Goal: Complete application form

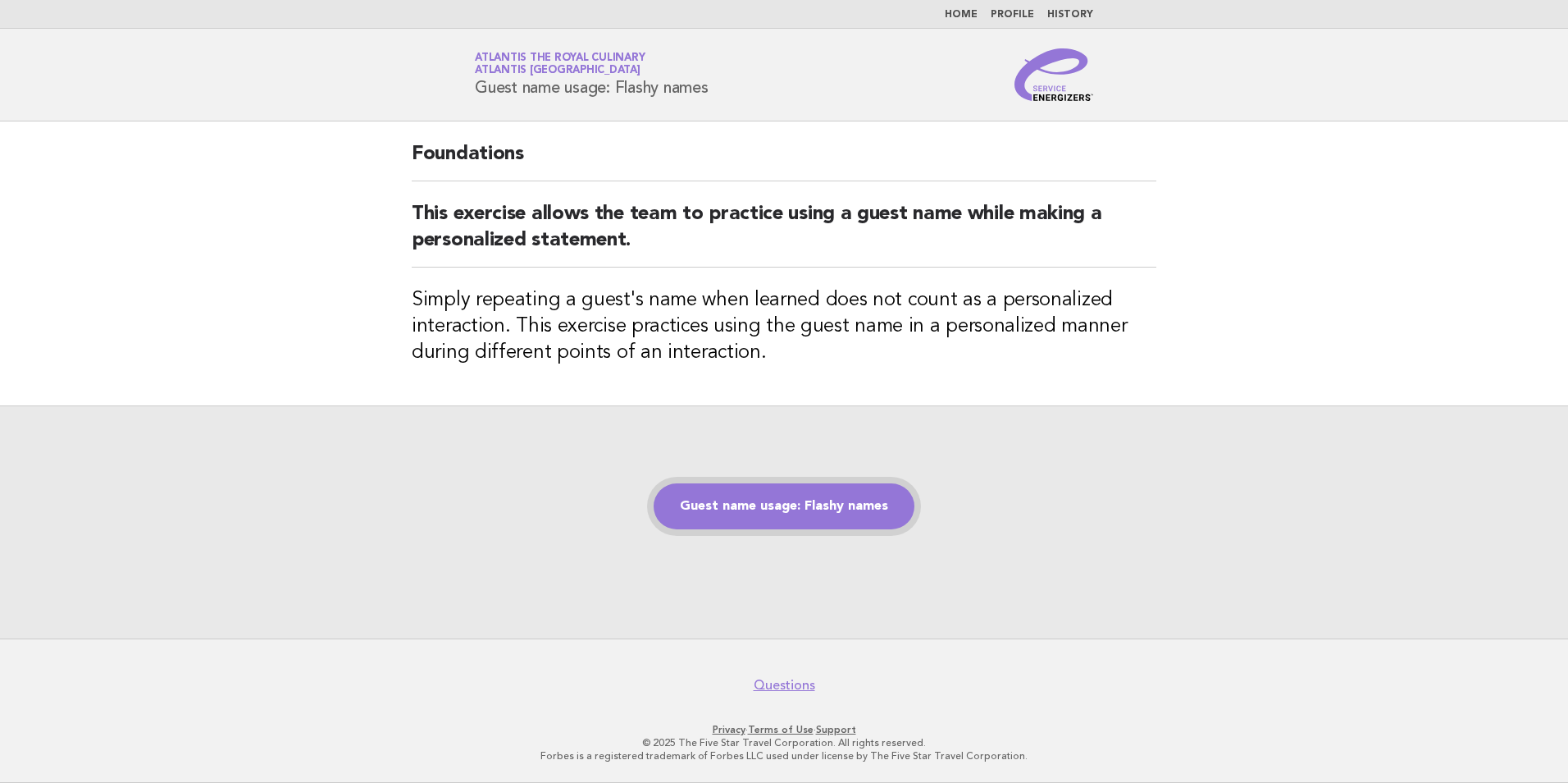
click at [806, 509] on link "Guest name usage: Flashy names" at bounding box center [784, 506] width 261 height 46
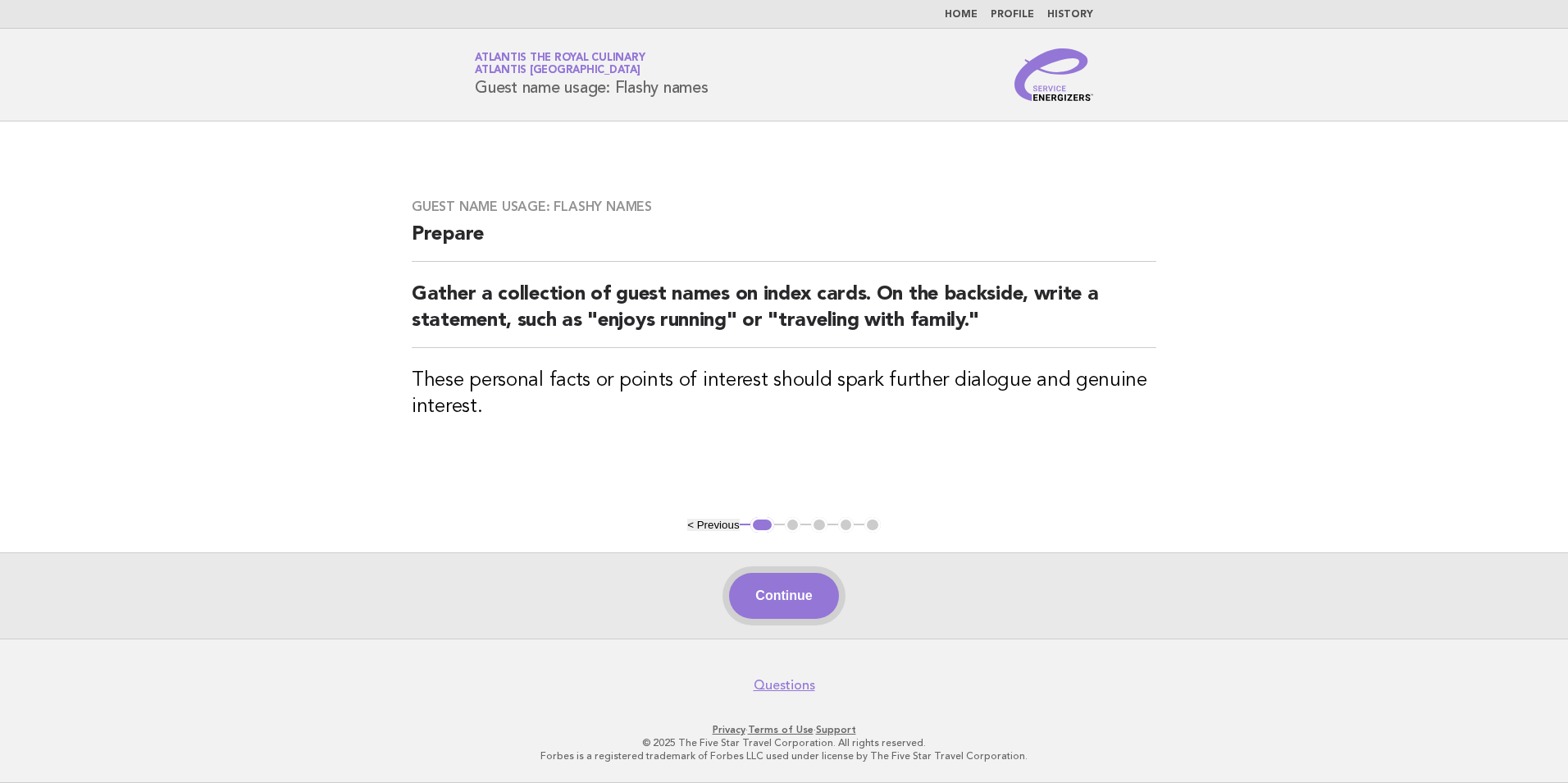
click at [818, 594] on button "Continue" at bounding box center [783, 595] width 109 height 46
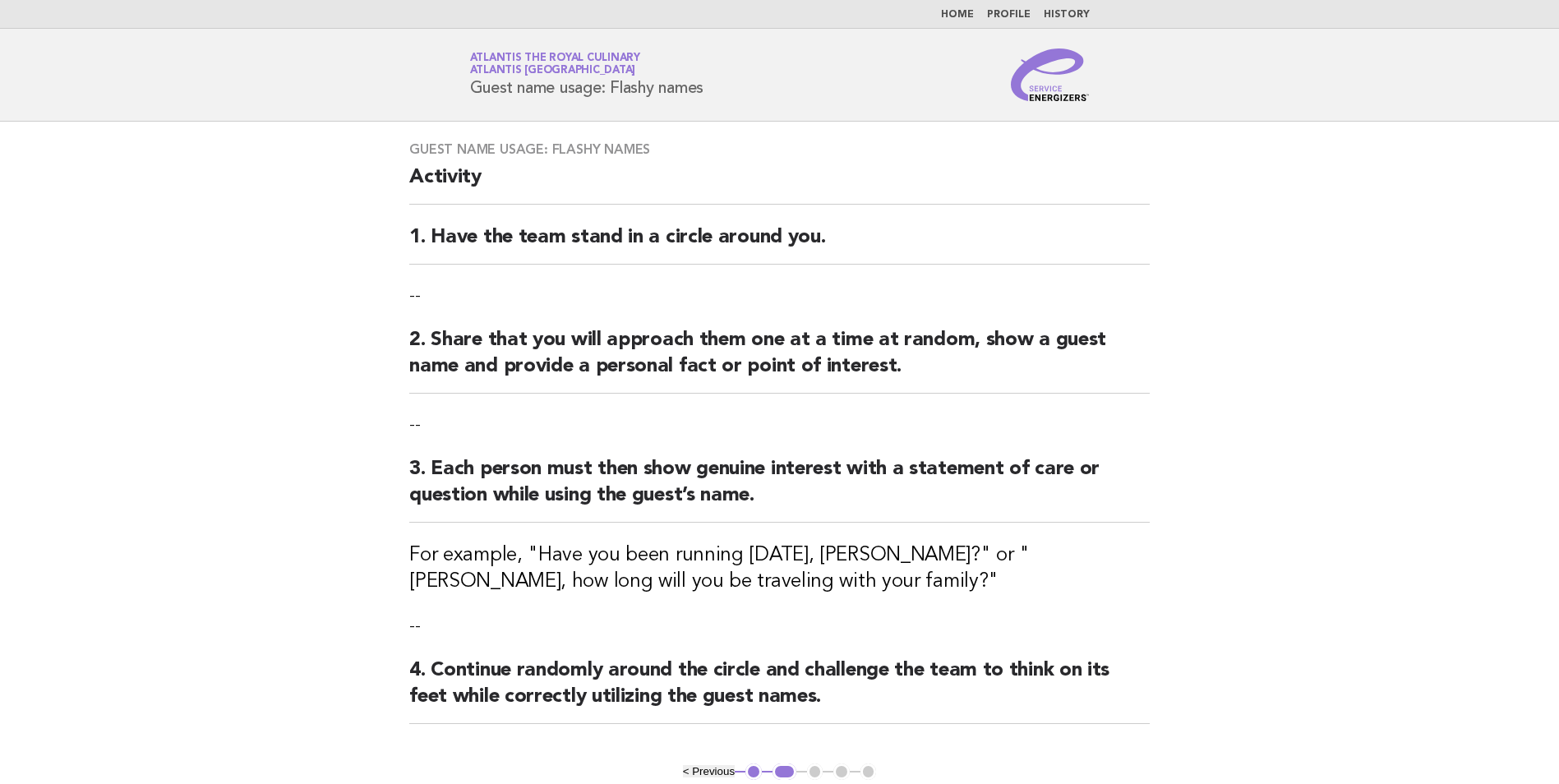
scroll to position [245, 0]
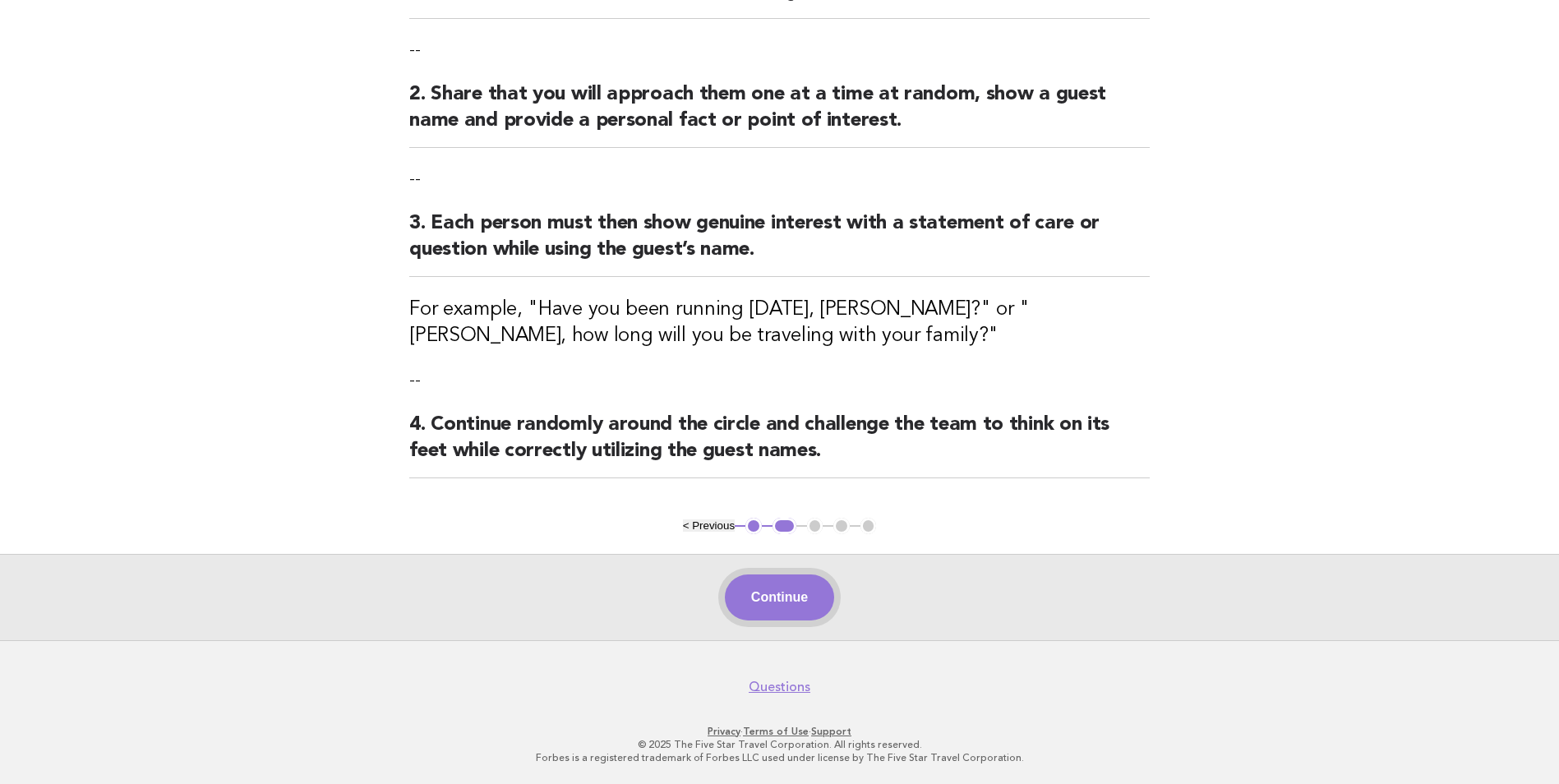
click at [810, 584] on button "Continue" at bounding box center [779, 597] width 109 height 46
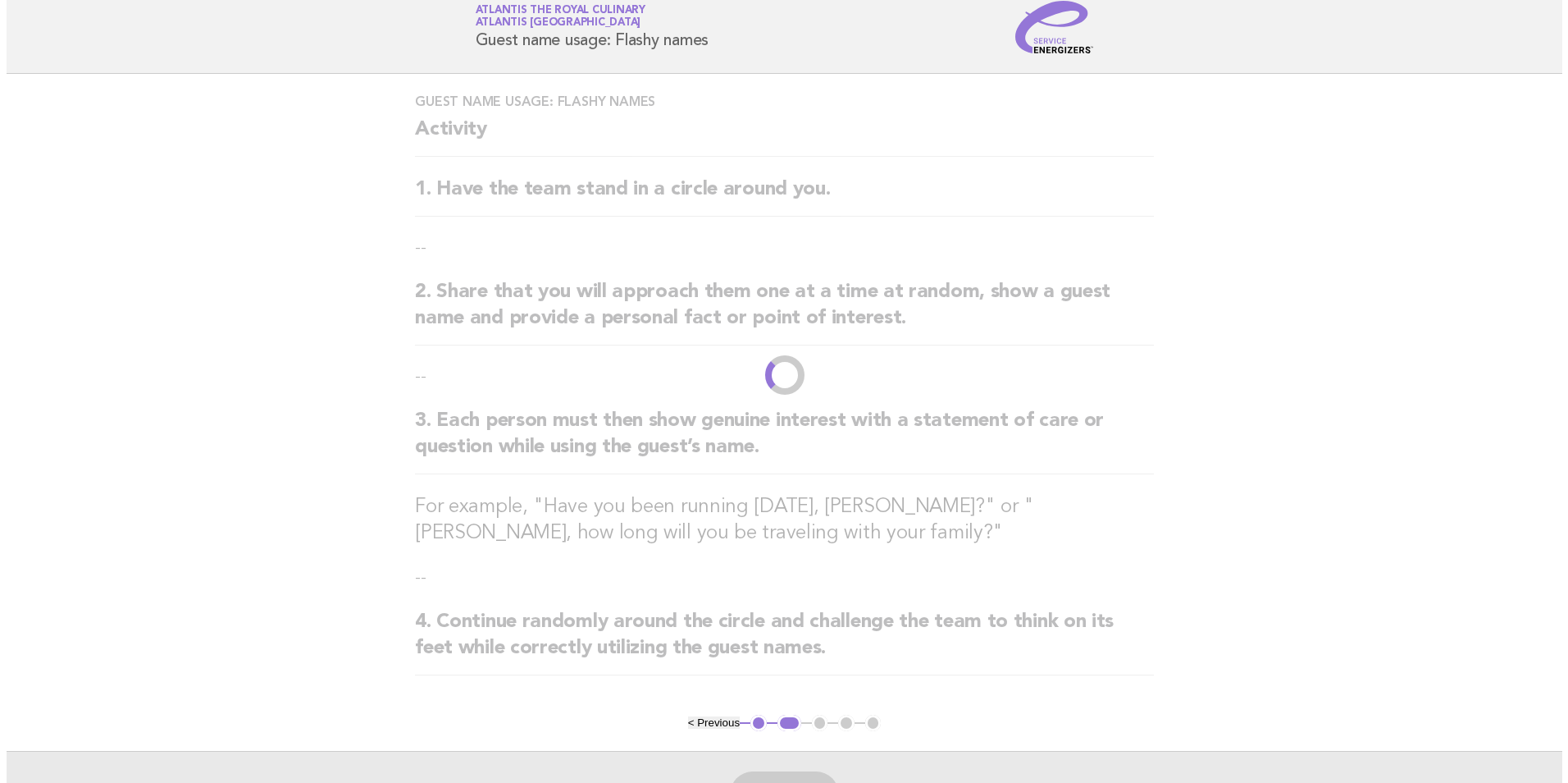
scroll to position [0, 0]
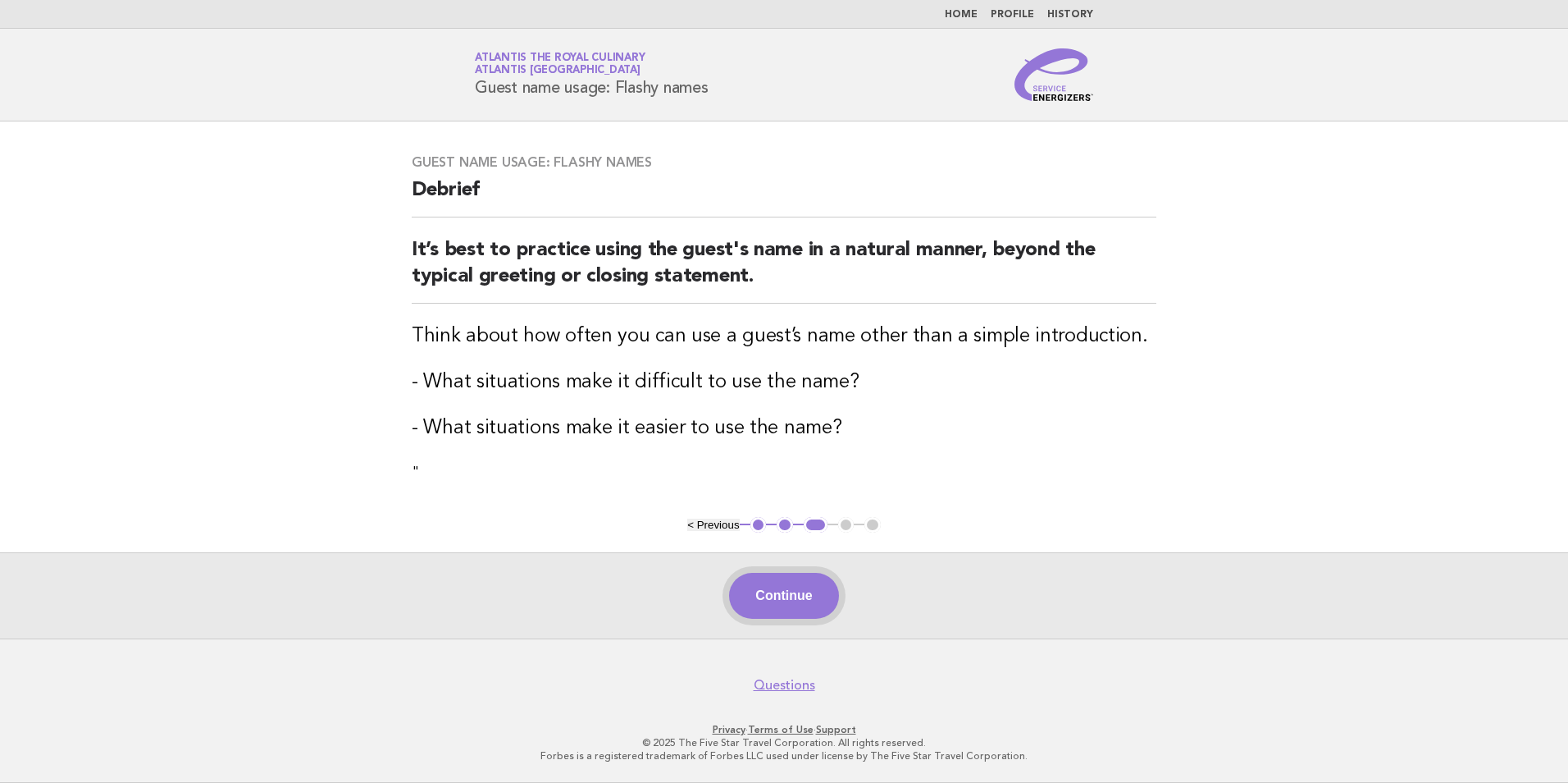
click at [798, 601] on button "Continue" at bounding box center [783, 595] width 109 height 46
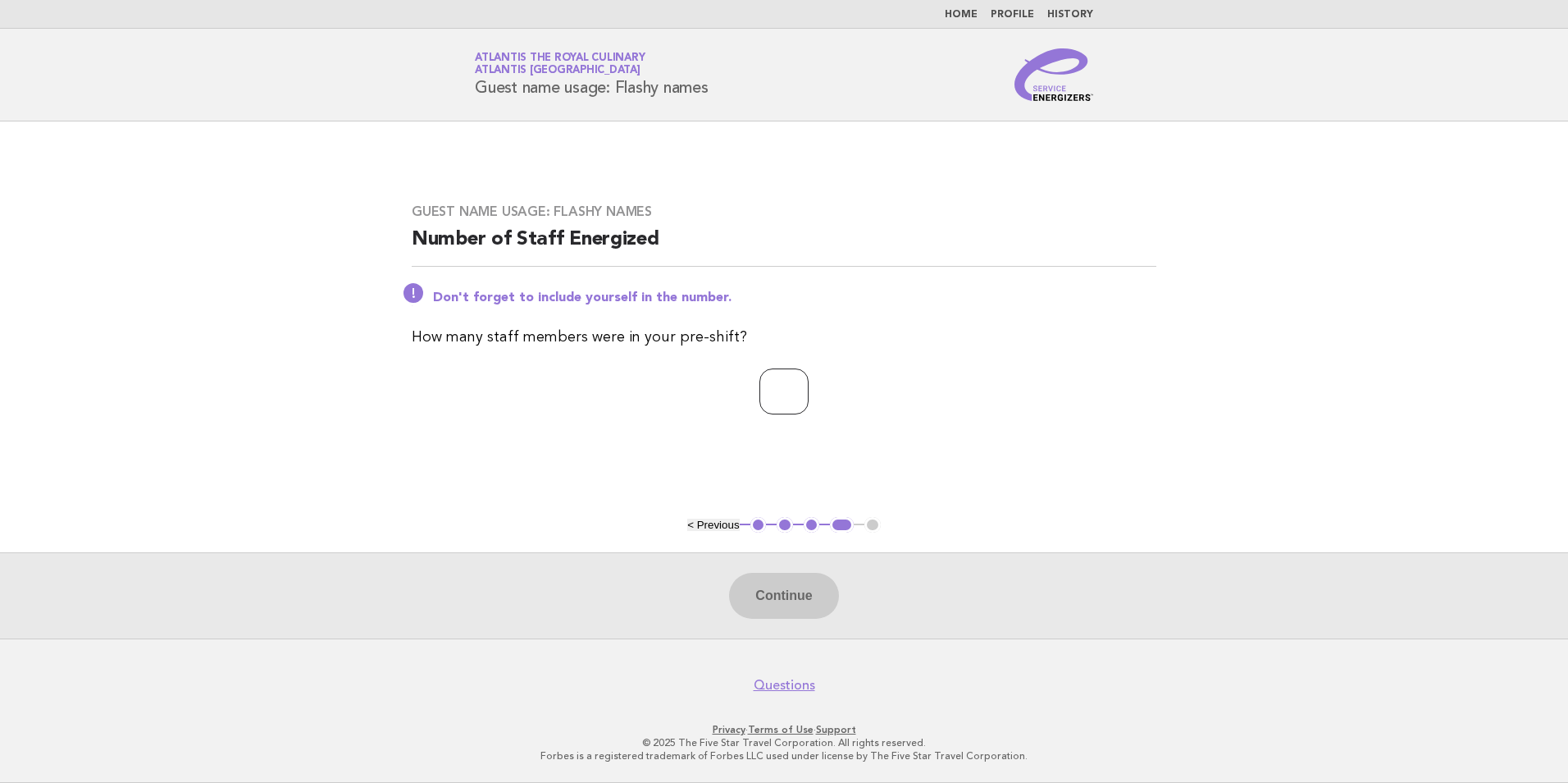
click at [809, 389] on input "*" at bounding box center [784, 391] width 49 height 46
click at [809, 385] on input "*" at bounding box center [784, 391] width 49 height 46
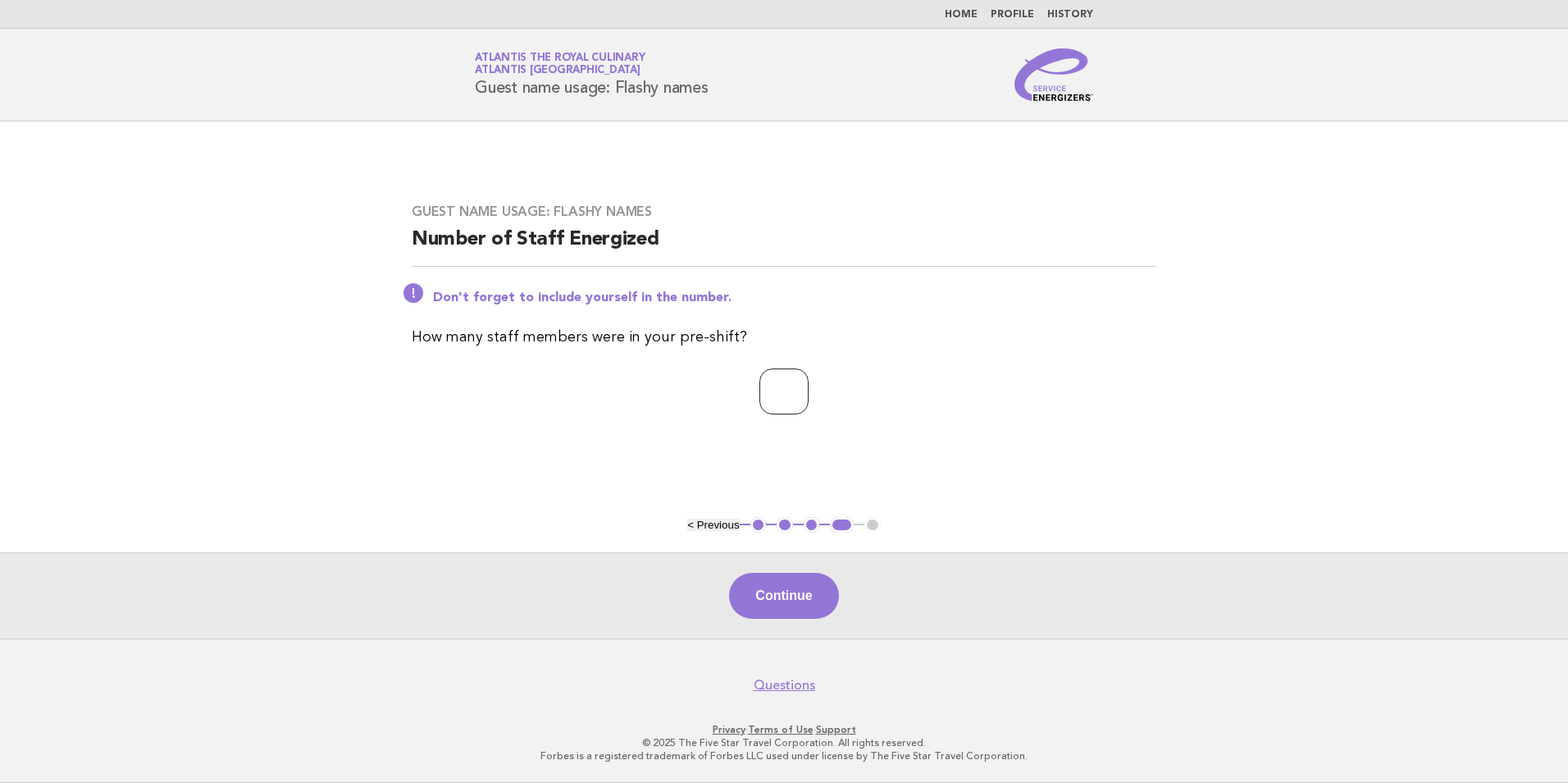
click at [809, 385] on input "*" at bounding box center [784, 391] width 49 height 46
type input "*"
click at [809, 385] on input "*" at bounding box center [784, 391] width 49 height 46
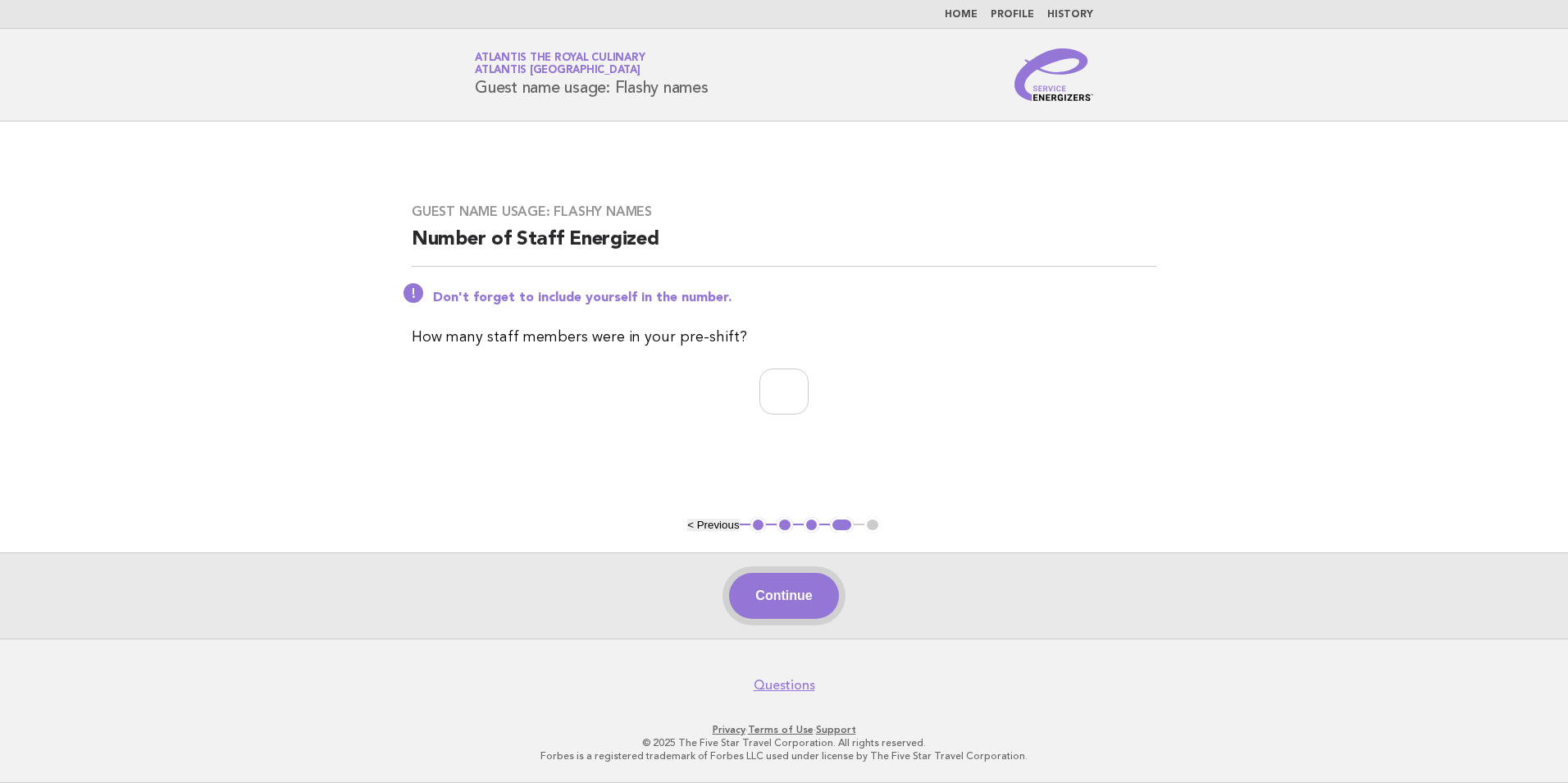
click at [750, 596] on button "Continue" at bounding box center [783, 595] width 109 height 46
